Goal: Navigation & Orientation: Go to known website

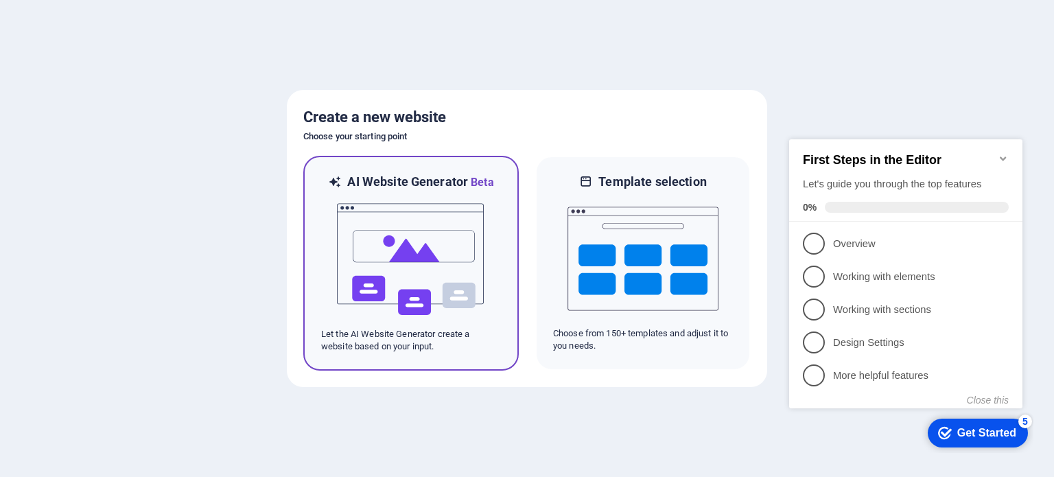
click at [470, 262] on img at bounding box center [411, 259] width 151 height 137
